Goal: Task Accomplishment & Management: Manage account settings

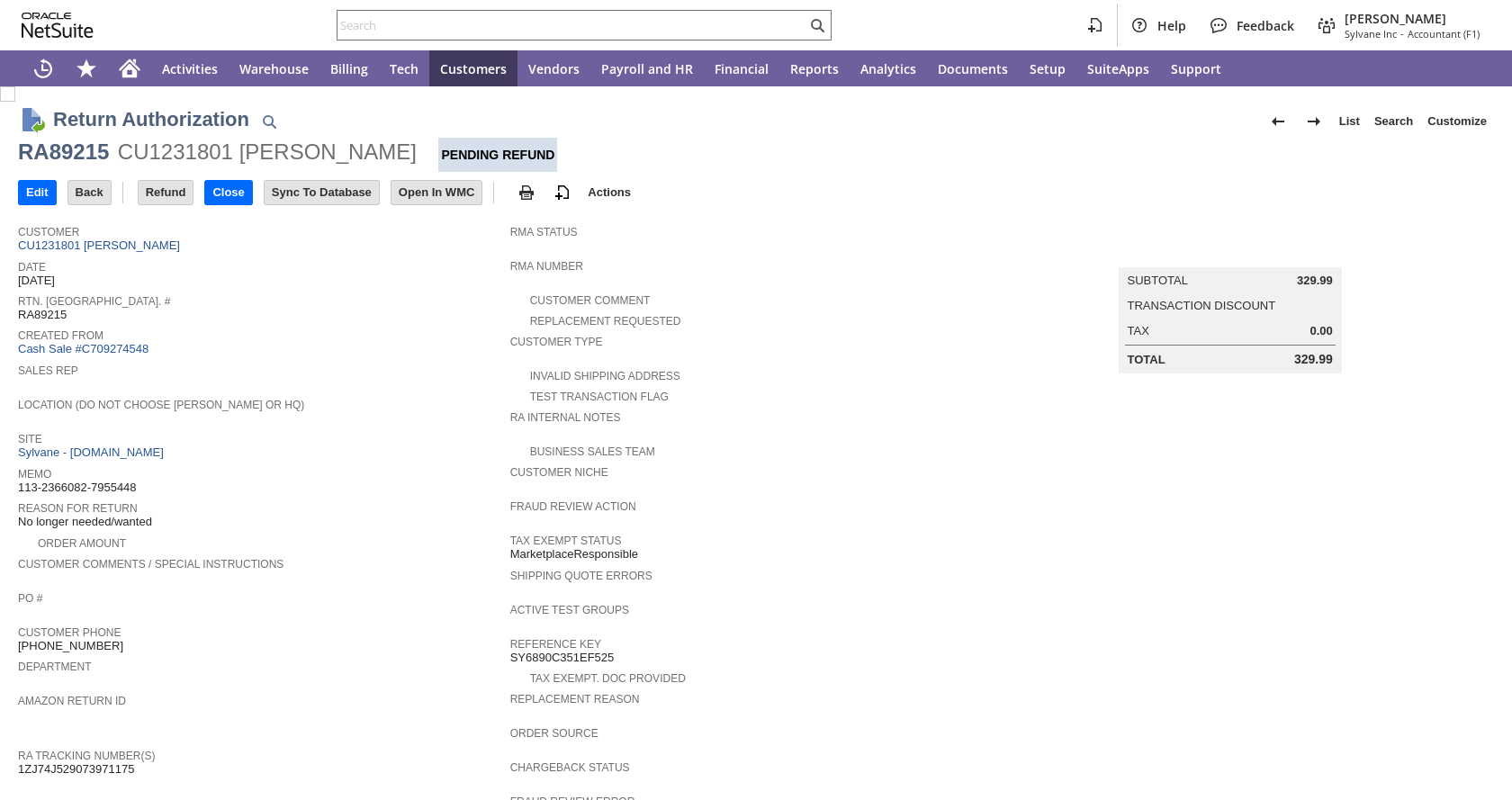
scroll to position [486, 0]
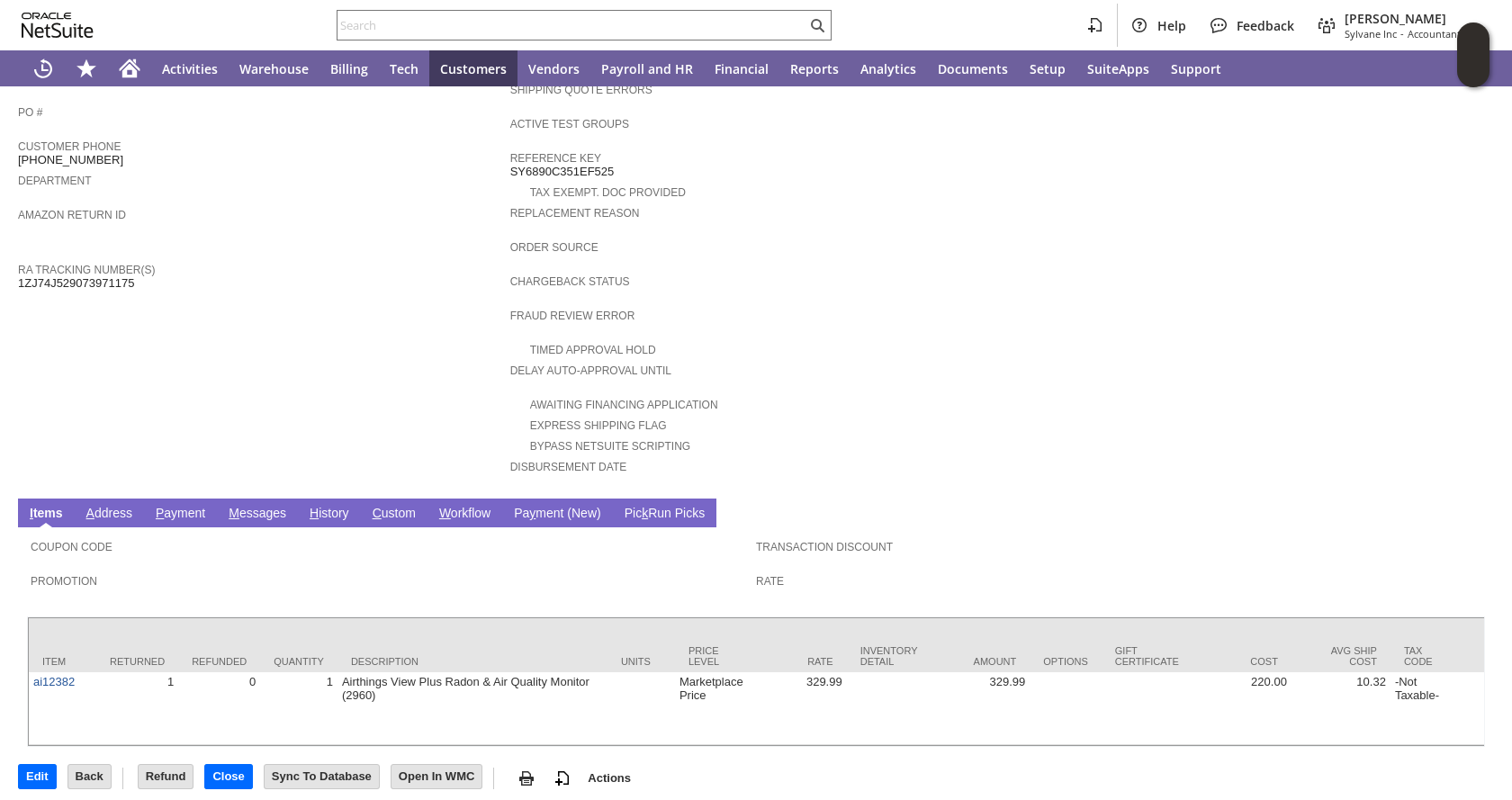
click at [319, 505] on link "H istory" at bounding box center [329, 513] width 49 height 17
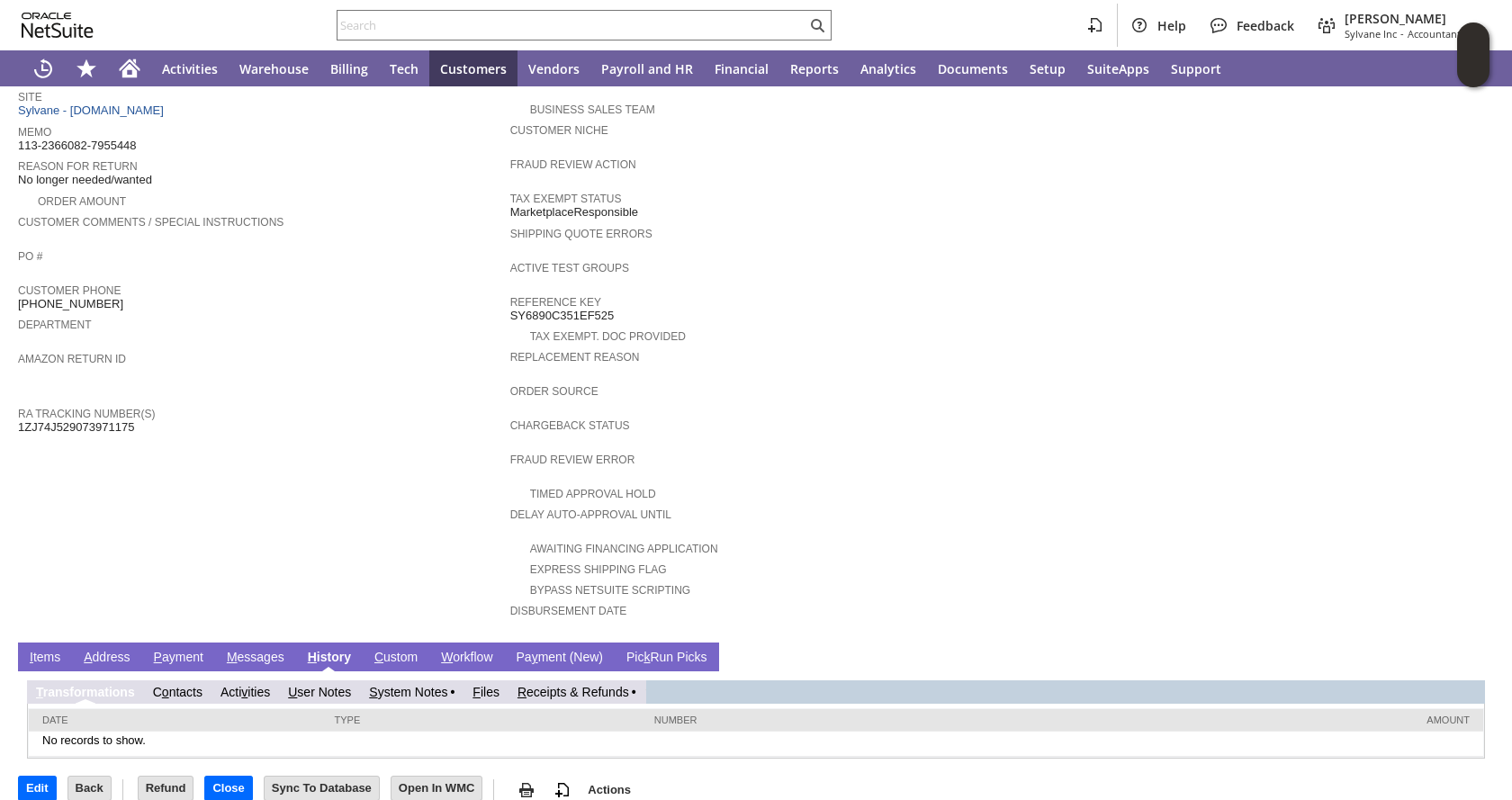
scroll to position [0, 0]
click at [606, 685] on link "R eceipts & Refunds" at bounding box center [573, 692] width 112 height 15
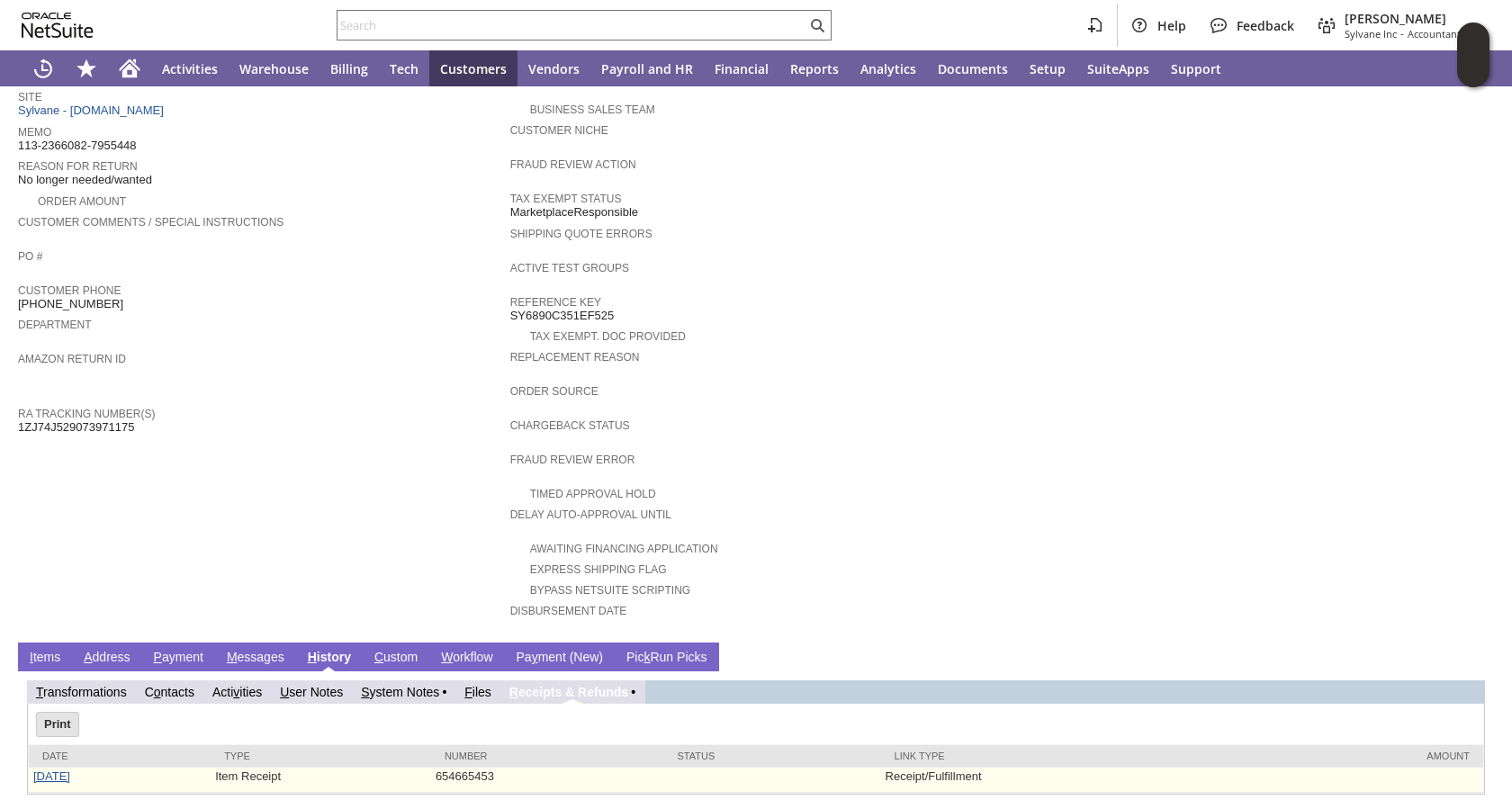
click at [70, 769] on link "8/22/2025" at bounding box center [52, 776] width 37 height 14
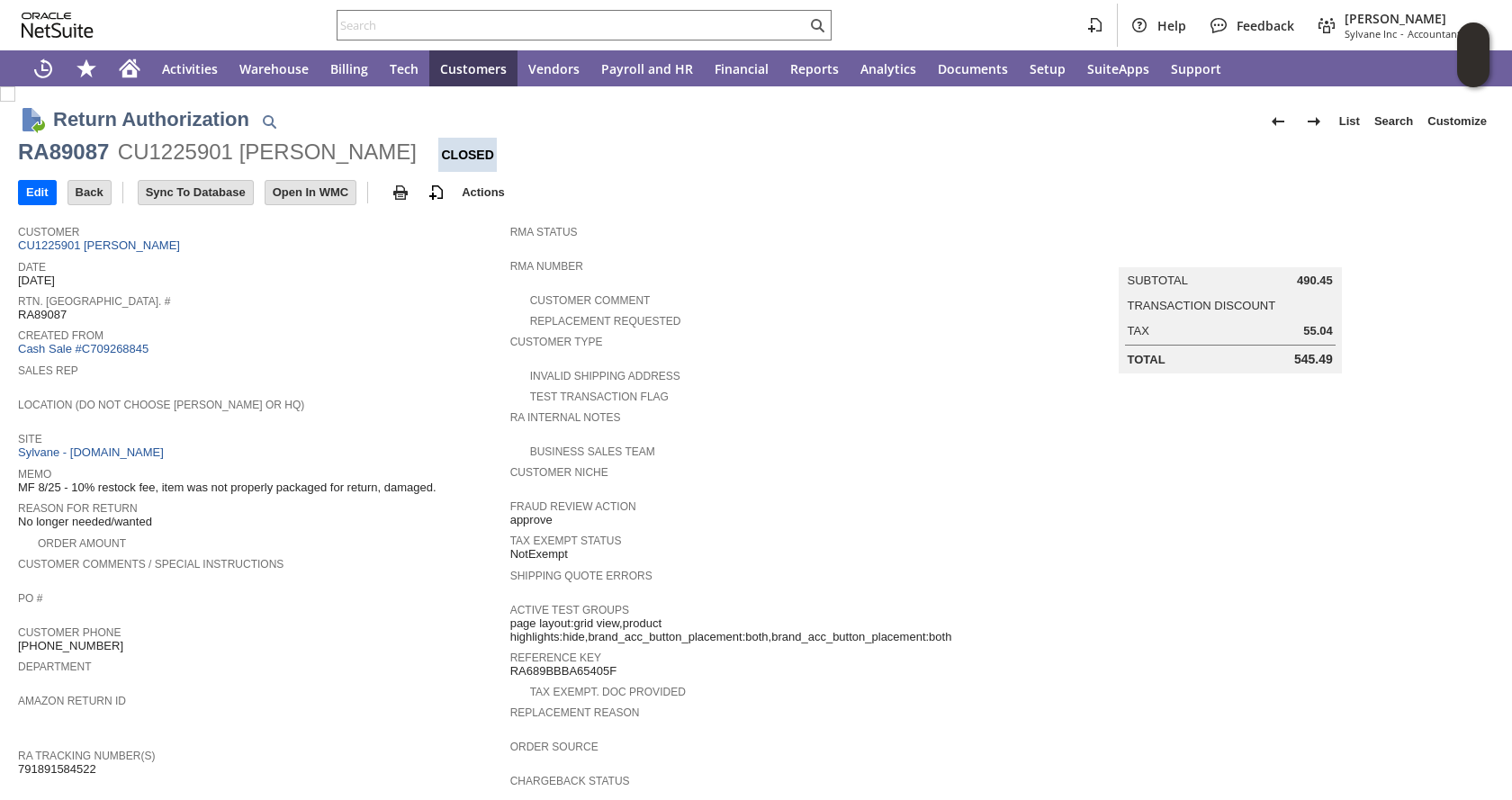
click at [101, 238] on span "Customer" at bounding box center [260, 229] width 484 height 18
click at [97, 242] on link "CU1225901 [PERSON_NAME]" at bounding box center [102, 245] width 167 height 14
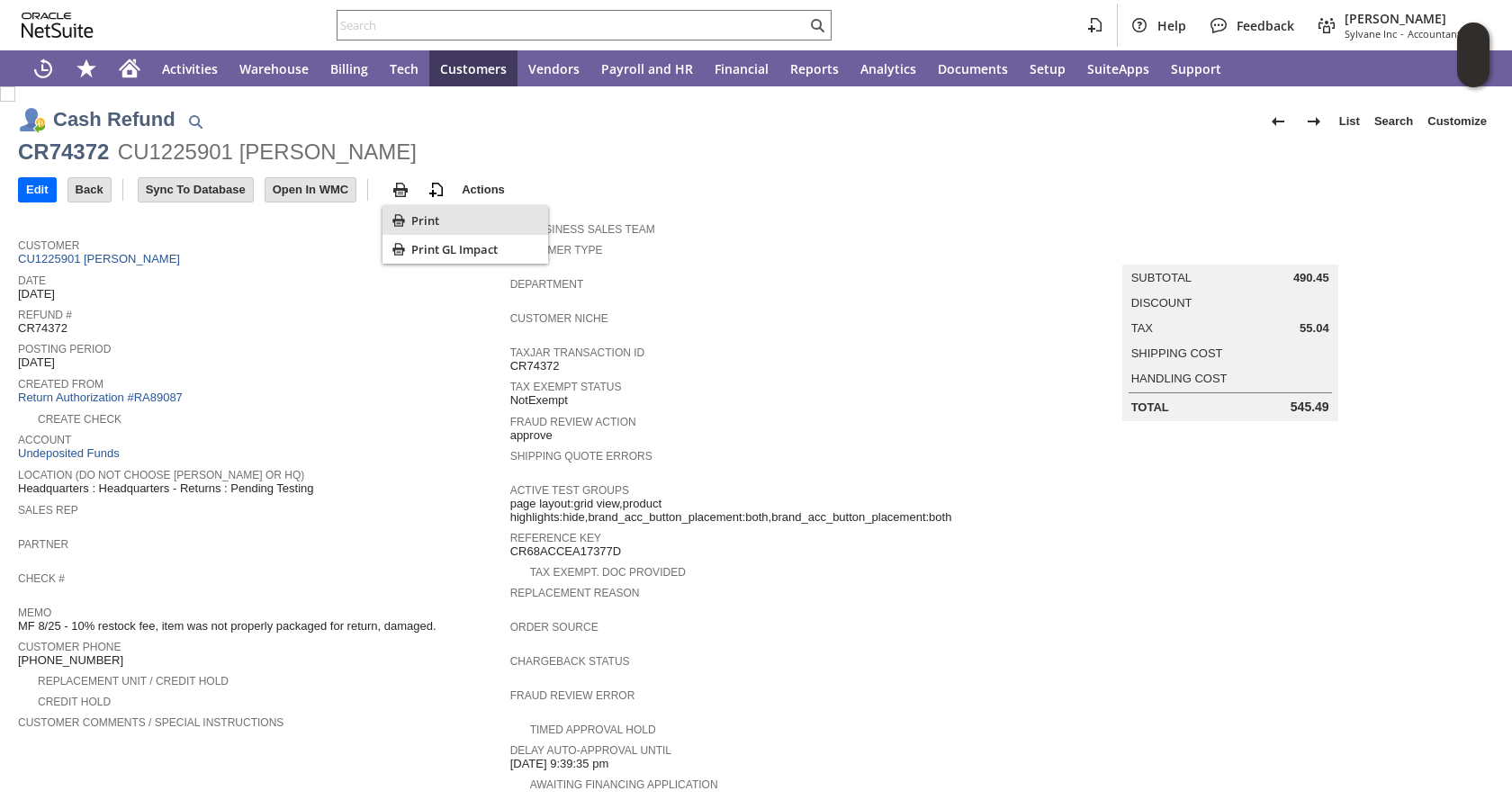
click at [407, 211] on div "Print" at bounding box center [466, 220] width 166 height 29
